Goal: Check status: Check status

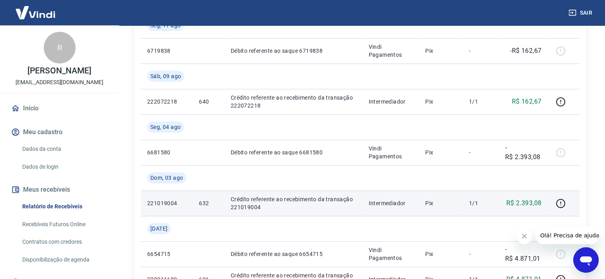
scroll to position [318, 0]
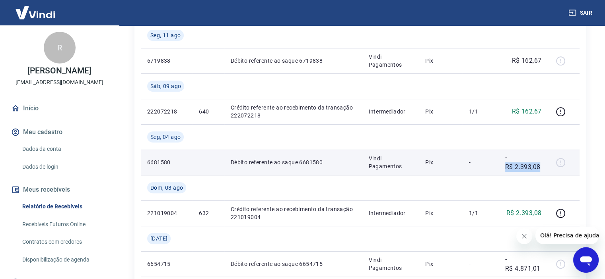
drag, startPoint x: 506, startPoint y: 168, endPoint x: 546, endPoint y: 169, distance: 39.8
click at [546, 169] on td "-R$ 2.393,08" at bounding box center [523, 162] width 49 height 25
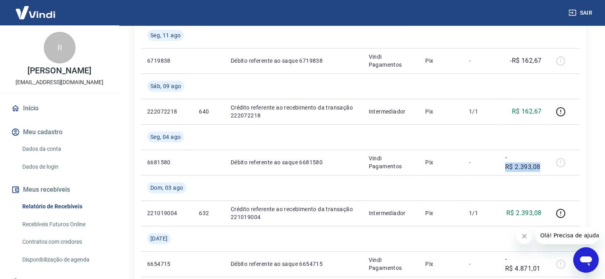
copy p "R$ 2.393,08"
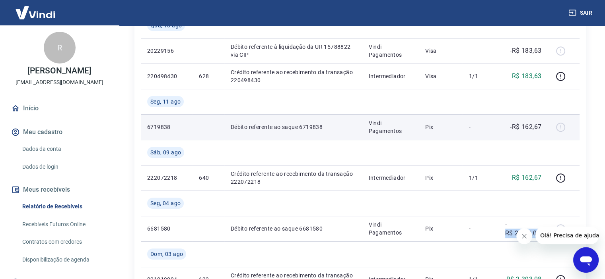
scroll to position [239, 0]
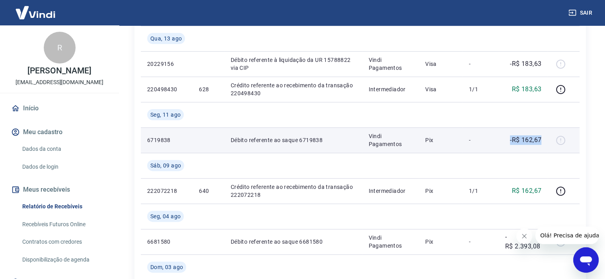
drag, startPoint x: 501, startPoint y: 140, endPoint x: 544, endPoint y: 140, distance: 42.9
click at [544, 140] on td "-R$ 162,67" at bounding box center [523, 140] width 49 height 25
copy p "-R$ 162,67"
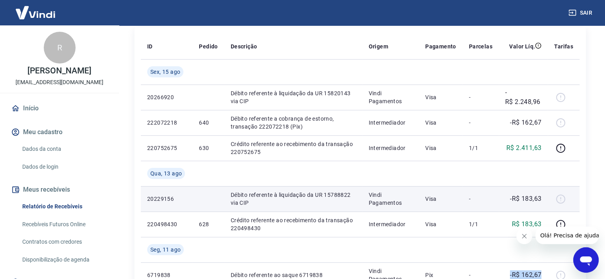
scroll to position [80, 0]
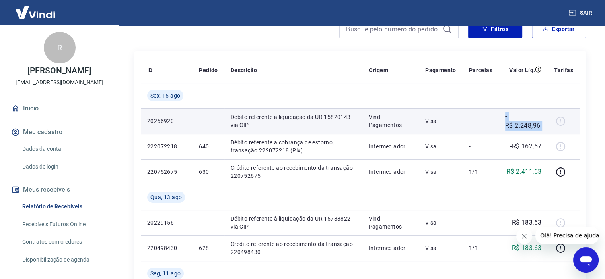
drag, startPoint x: 496, startPoint y: 128, endPoint x: 549, endPoint y: 124, distance: 52.6
click at [550, 124] on tr "20266920 Débito referente à liquidação da UR 15820143 via CIP Vindi Pagamentos …" at bounding box center [360, 121] width 439 height 25
click at [547, 124] on td "-R$ 2.248,96" at bounding box center [523, 121] width 49 height 25
drag, startPoint x: 506, startPoint y: 125, endPoint x: 540, endPoint y: 124, distance: 33.4
click at [540, 124] on p "-R$ 2.248,96" at bounding box center [523, 121] width 36 height 19
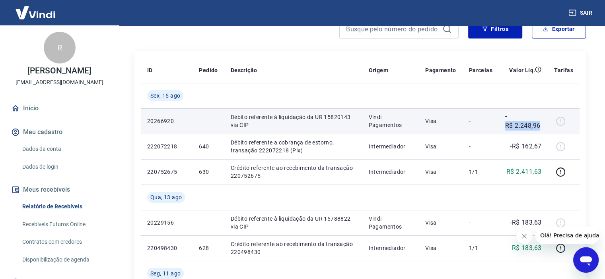
copy p "R$ 2.248,96"
